Goal: Check status: Check status

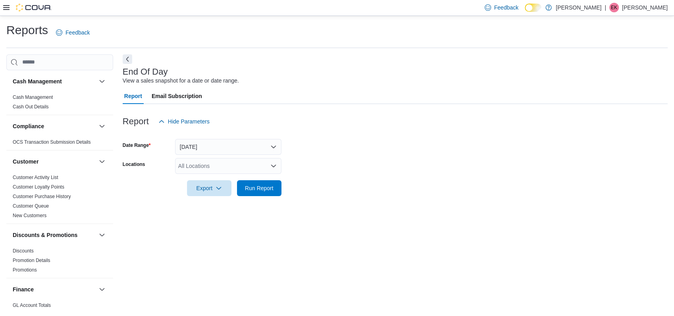
click at [234, 164] on div "All Locations" at bounding box center [228, 166] width 106 height 16
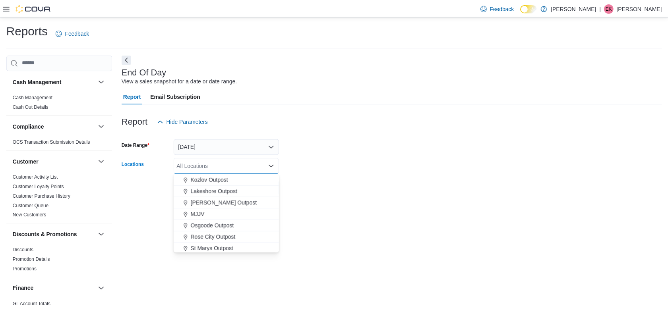
scroll to position [176, 0]
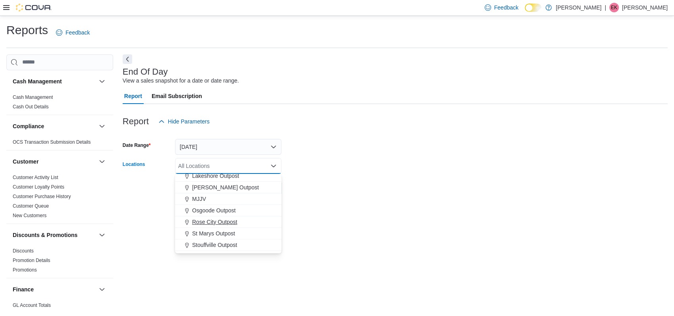
click at [213, 219] on span "Rose City Outpost" at bounding box center [214, 222] width 45 height 8
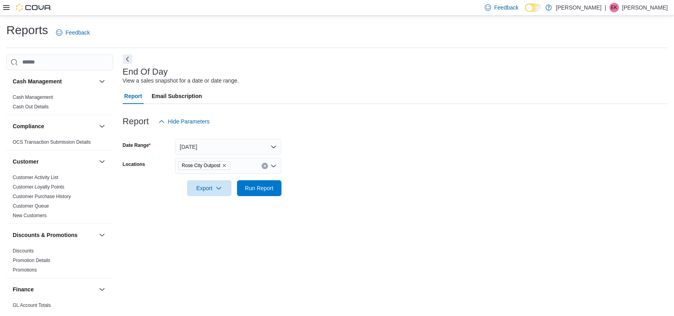
click at [315, 218] on div "End Of Day View a sales snapshot for a date or date range. Report Email Subscri…" at bounding box center [395, 180] width 545 height 253
click at [261, 189] on span "Run Report" at bounding box center [259, 188] width 29 height 8
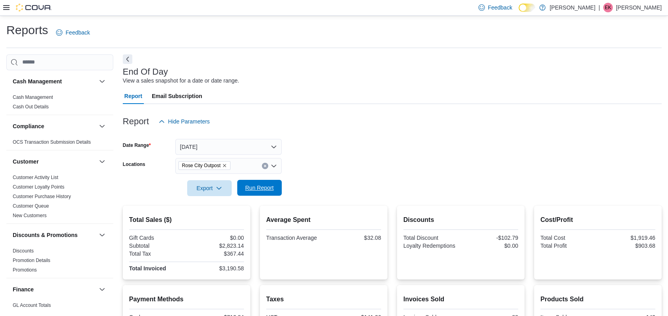
click at [270, 187] on span "Run Report" at bounding box center [259, 188] width 29 height 8
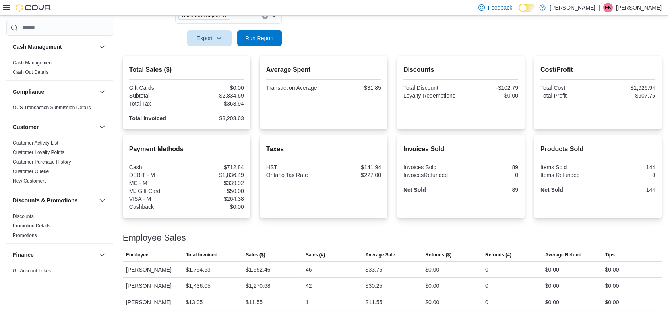
scroll to position [151, 0]
click at [247, 41] on span "Run Report" at bounding box center [259, 37] width 35 height 16
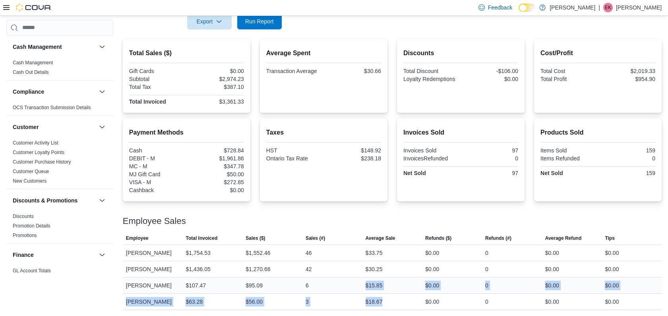
drag, startPoint x: 390, startPoint y: 301, endPoint x: 355, endPoint y: 281, distance: 40.5
click at [355, 281] on tbody "Employee Stacey Ford Total Invoiced $1,754.53 Sales ($) $1,552.46 Sales (#) 46 …" at bounding box center [392, 277] width 539 height 65
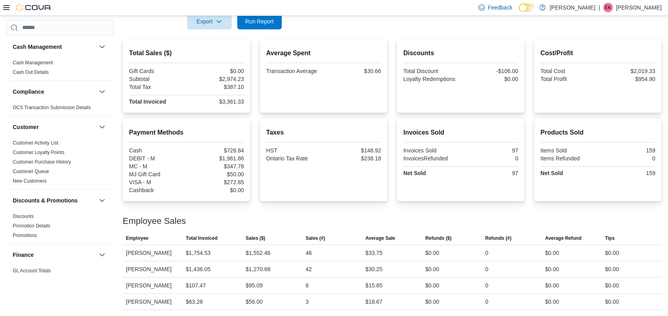
drag, startPoint x: 355, startPoint y: 281, endPoint x: 295, endPoint y: 216, distance: 88.8
click at [295, 216] on div at bounding box center [392, 212] width 539 height 10
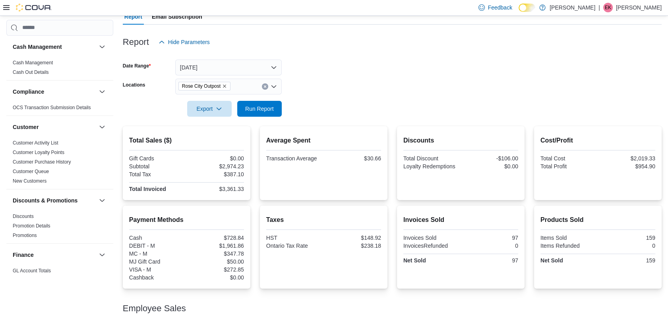
scroll to position [79, 0]
click at [262, 108] on span "Run Report" at bounding box center [259, 109] width 29 height 8
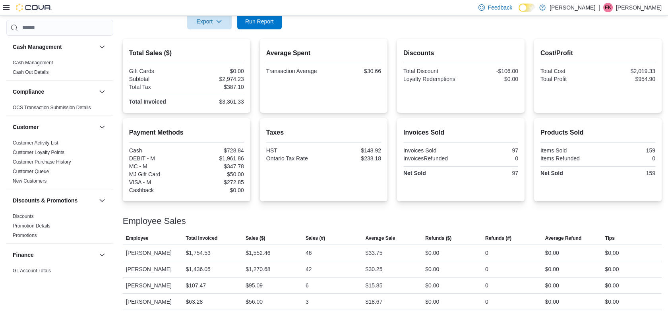
scroll to position [35, 0]
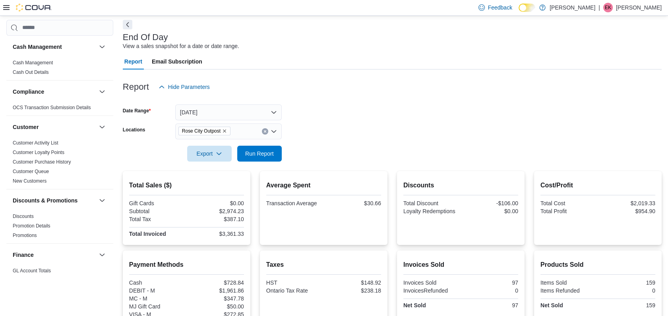
click at [223, 130] on icon "Remove Rose City Outpost from selection in this group" at bounding box center [224, 130] width 3 height 3
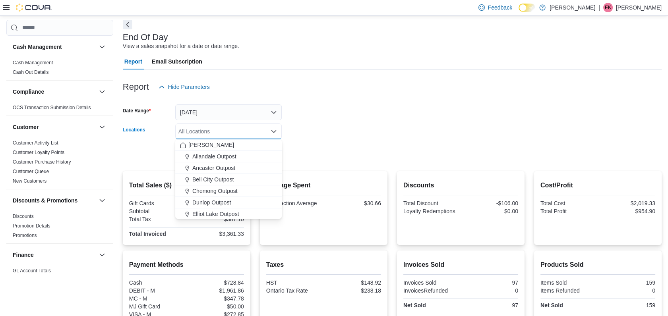
click at [312, 143] on div at bounding box center [392, 142] width 539 height 6
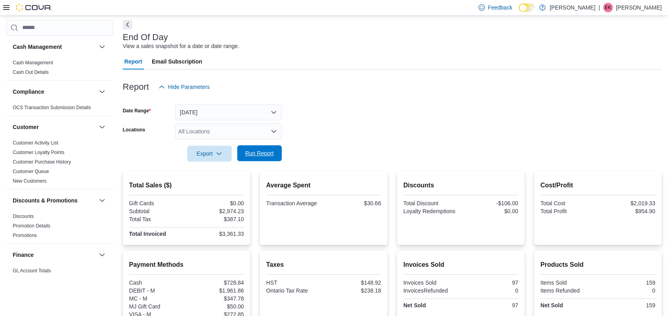
click at [271, 151] on span "Run Report" at bounding box center [259, 153] width 29 height 8
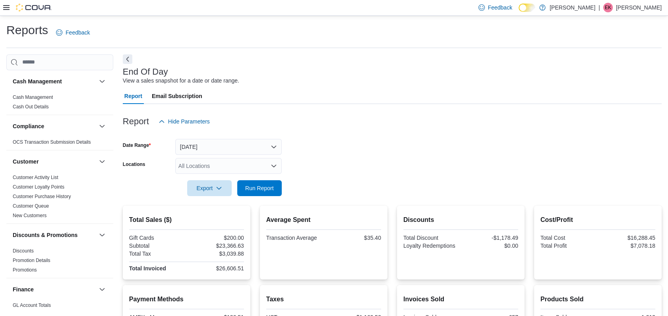
click at [230, 169] on div "All Locations" at bounding box center [228, 166] width 106 height 16
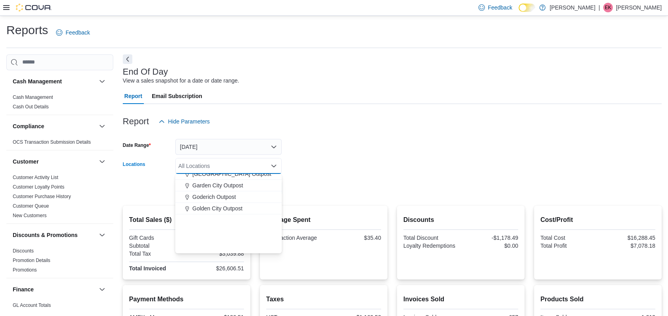
scroll to position [176, 0]
click at [222, 220] on span "Rose City Outpost" at bounding box center [214, 222] width 45 height 8
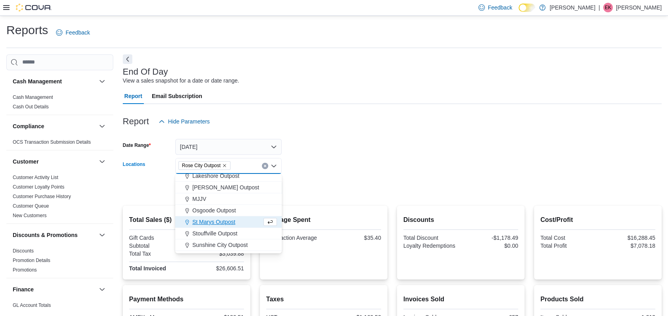
click at [324, 172] on form "Date Range Today Locations Rose City Outpost Combo box. Selected. Rose City Out…" at bounding box center [392, 162] width 539 height 67
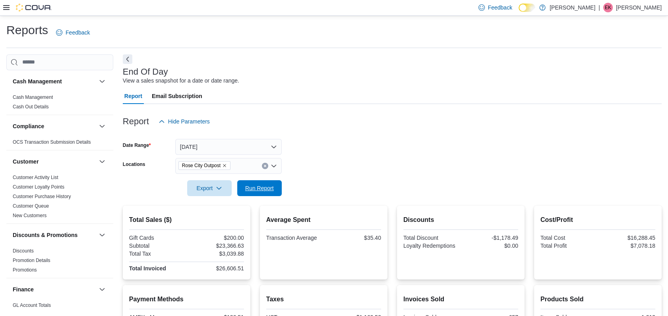
click at [255, 181] on span "Run Report" at bounding box center [259, 188] width 35 height 16
click at [222, 164] on span "Rose City Outpost" at bounding box center [204, 166] width 45 height 8
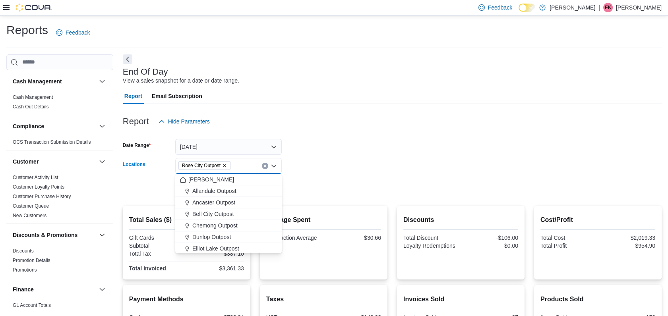
click at [224, 165] on icon "Remove Rose City Outpost from selection in this group" at bounding box center [224, 165] width 3 height 3
click at [306, 158] on form "Date Range Today Locations All Locations Combo box. Selected. Combo box input. …" at bounding box center [392, 162] width 539 height 67
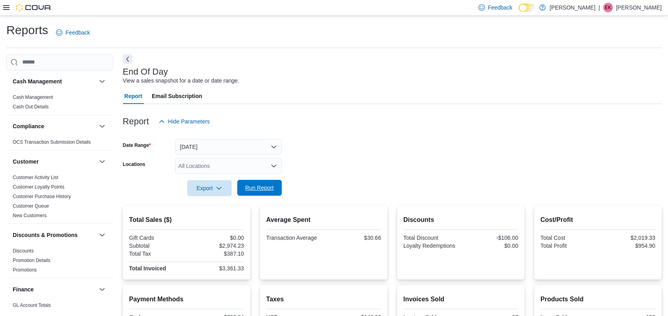
click at [261, 185] on span "Run Report" at bounding box center [259, 188] width 29 height 8
drag, startPoint x: 251, startPoint y: 184, endPoint x: 283, endPoint y: 184, distance: 32.6
click at [252, 184] on span "Run Report" at bounding box center [259, 188] width 29 height 8
click at [238, 170] on div "All Locations" at bounding box center [228, 166] width 106 height 16
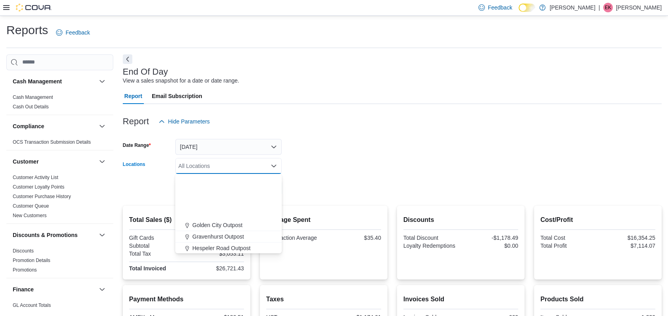
scroll to position [176, 0]
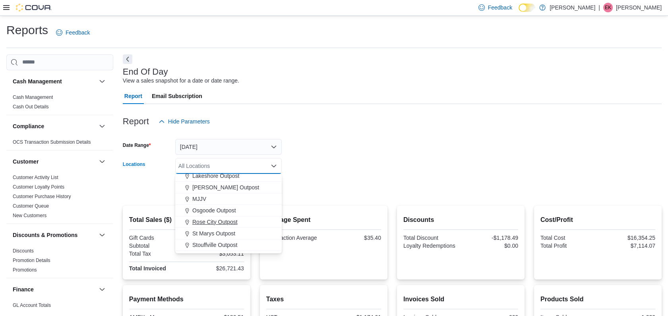
click at [214, 221] on span "Rose City Outpost" at bounding box center [214, 222] width 45 height 8
click at [347, 158] on form "Date Range Today Locations Rose City Outpost Combo box. Selected. Rose City Out…" at bounding box center [392, 162] width 539 height 67
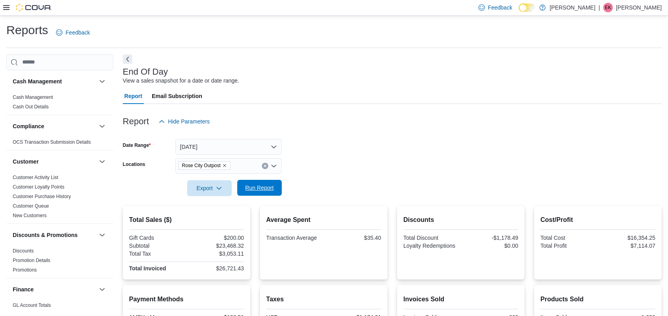
click at [263, 189] on span "Run Report" at bounding box center [259, 188] width 29 height 8
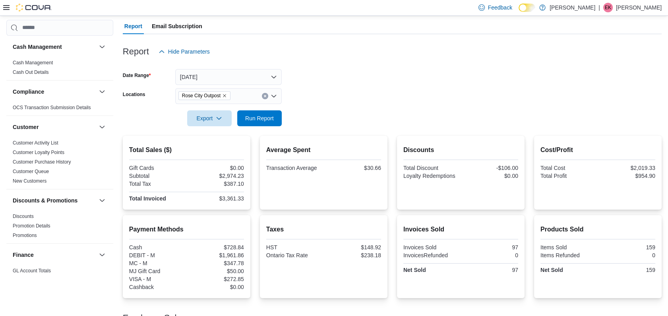
scroll to position [167, 0]
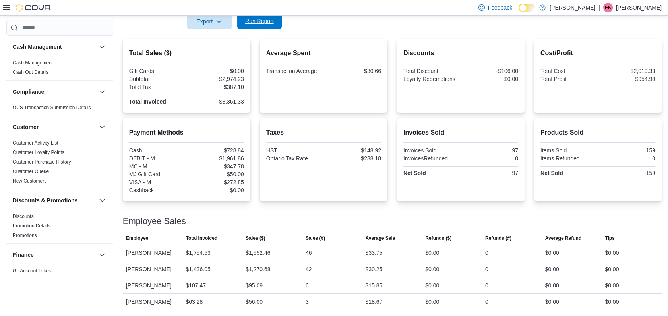
click at [267, 20] on span "Run Report" at bounding box center [259, 21] width 29 height 8
